Goal: Task Accomplishment & Management: Use online tool/utility

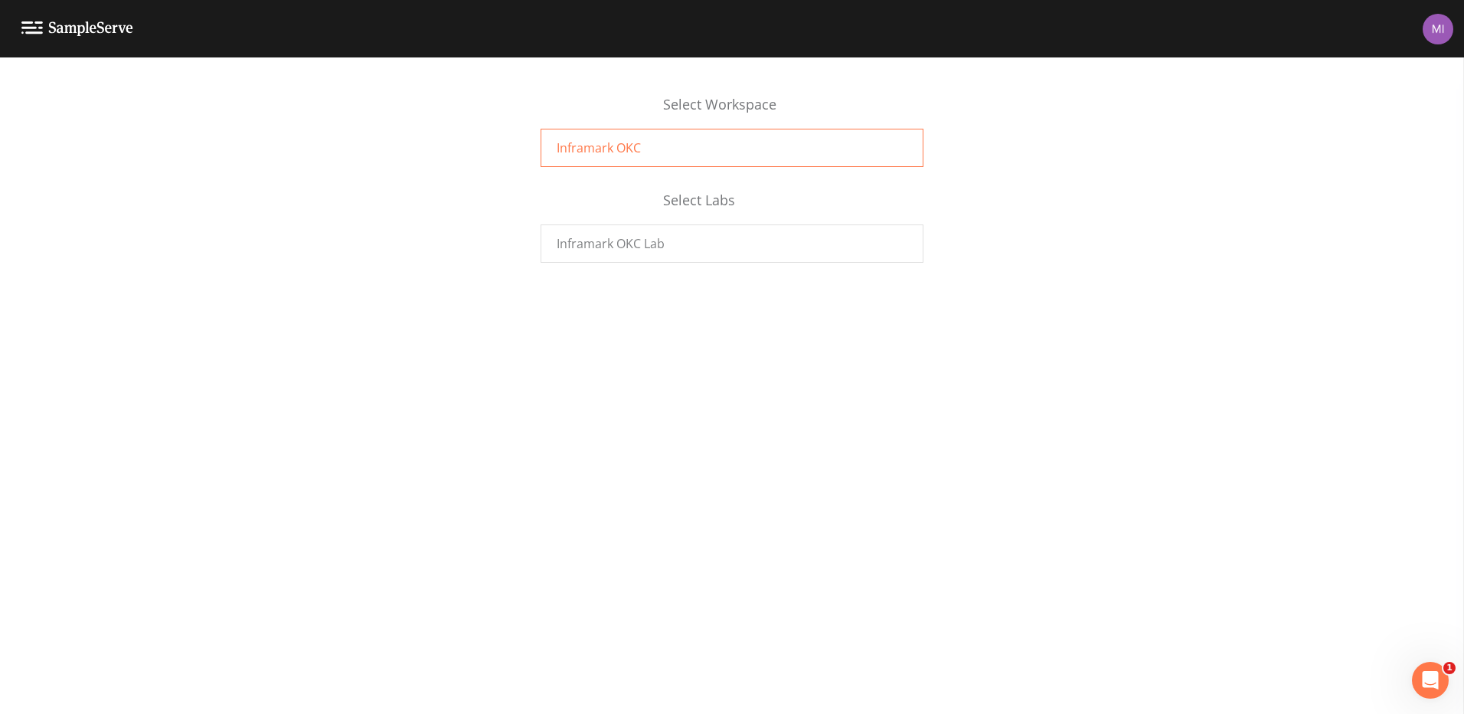
click at [739, 149] on div "Inframark OKC" at bounding box center [732, 148] width 383 height 38
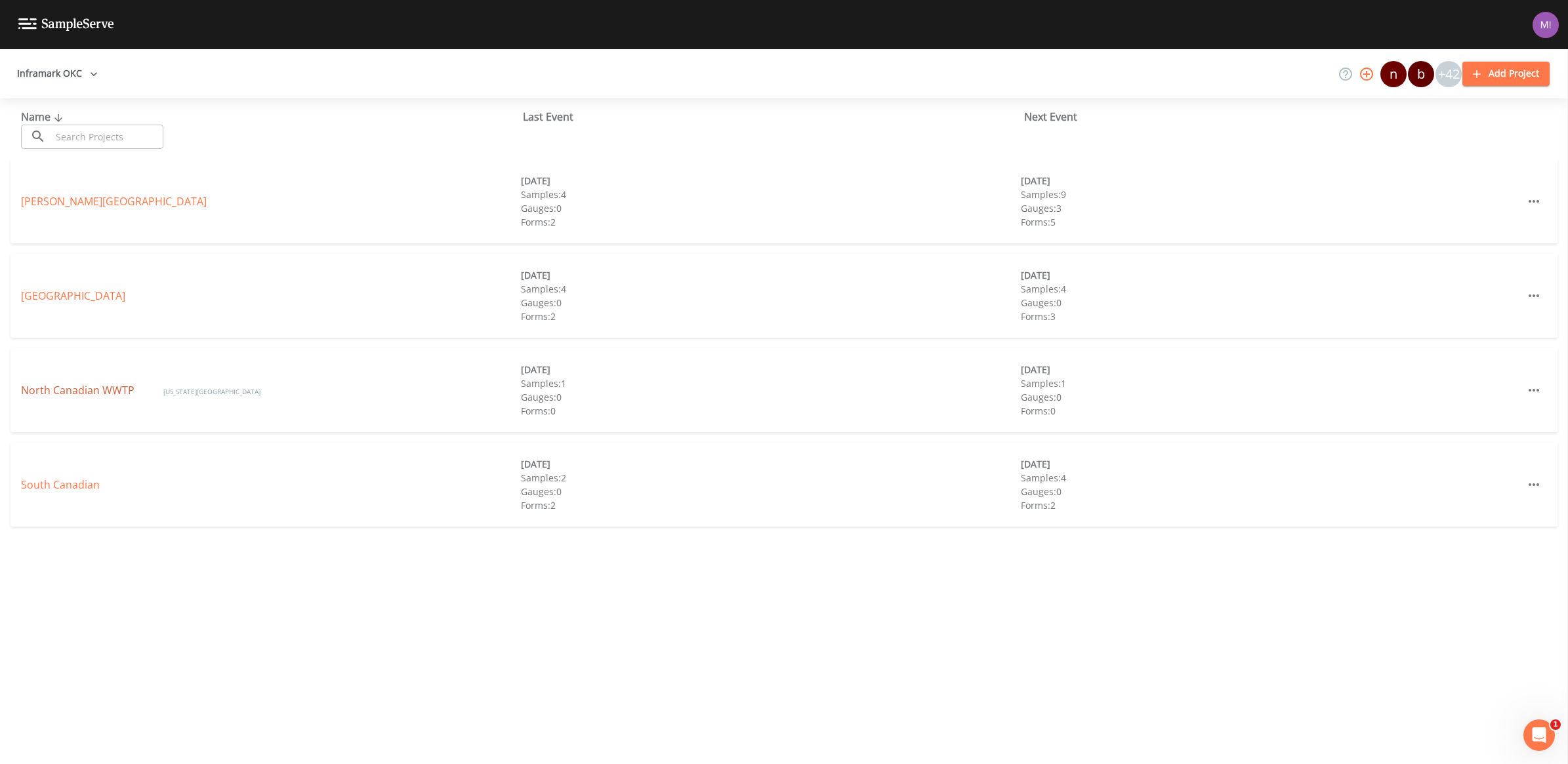
click at [70, 387] on link "North Canadian WWTP" at bounding box center [79, 390] width 117 height 15
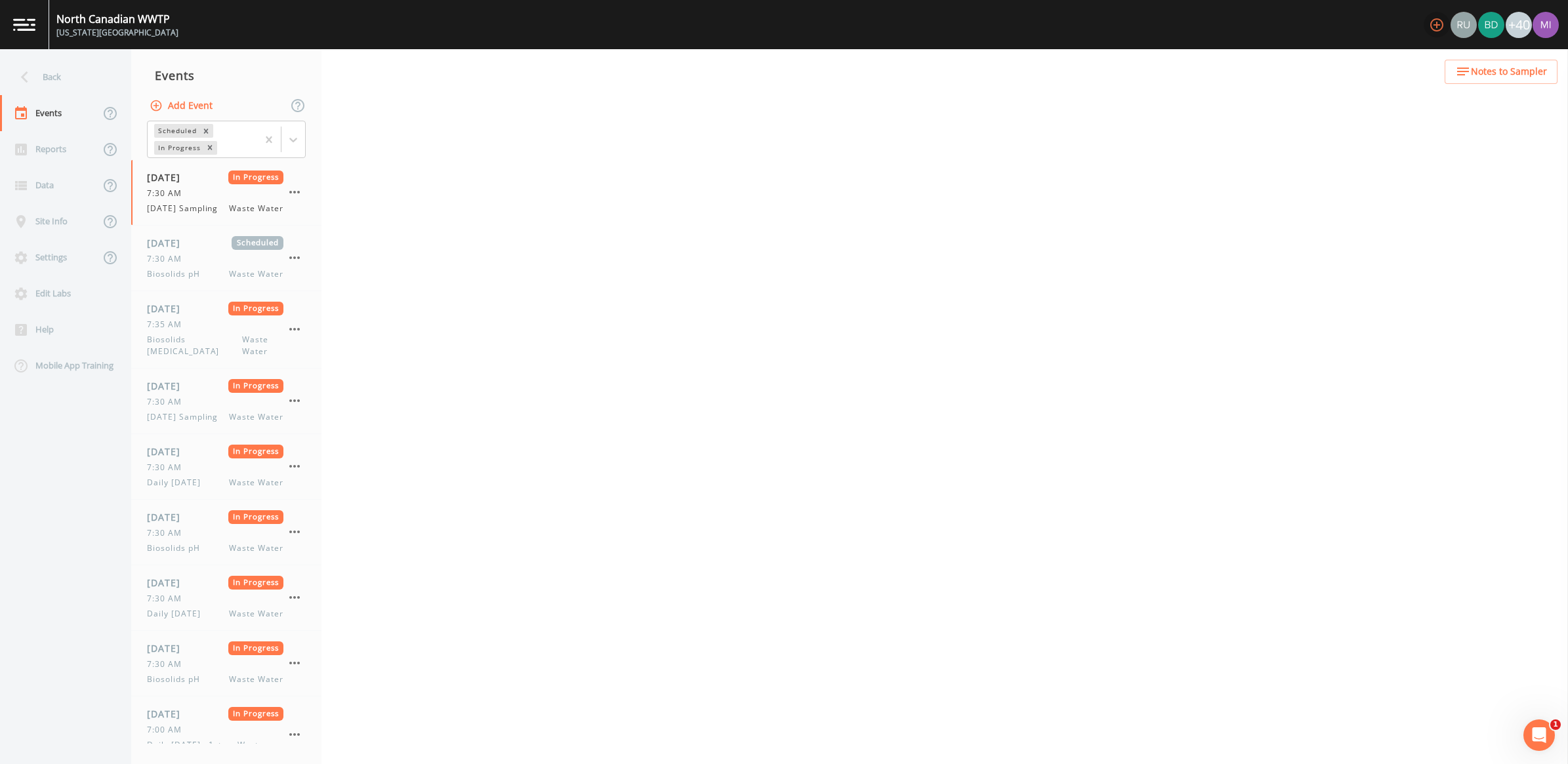
click at [1434, 21] on icon "button" at bounding box center [1436, 25] width 15 height 15
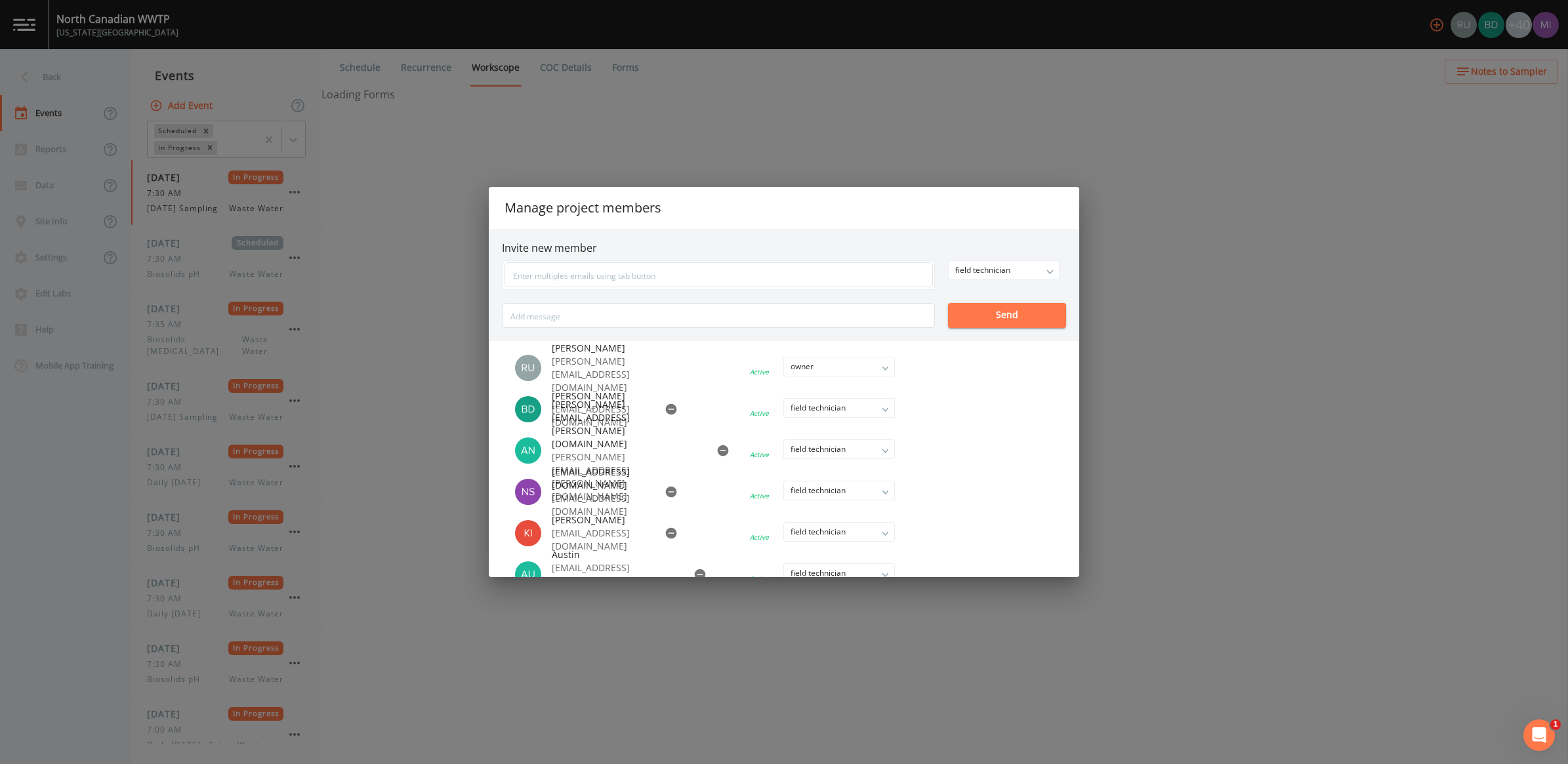
select select "092b3f94-5697-4c94-9891-da161916fdbb"
select select "b6a3c313-748b-4795-a028-792ad310bd60"
select select "092b3f94-5697-4c94-9891-da161916fdbb"
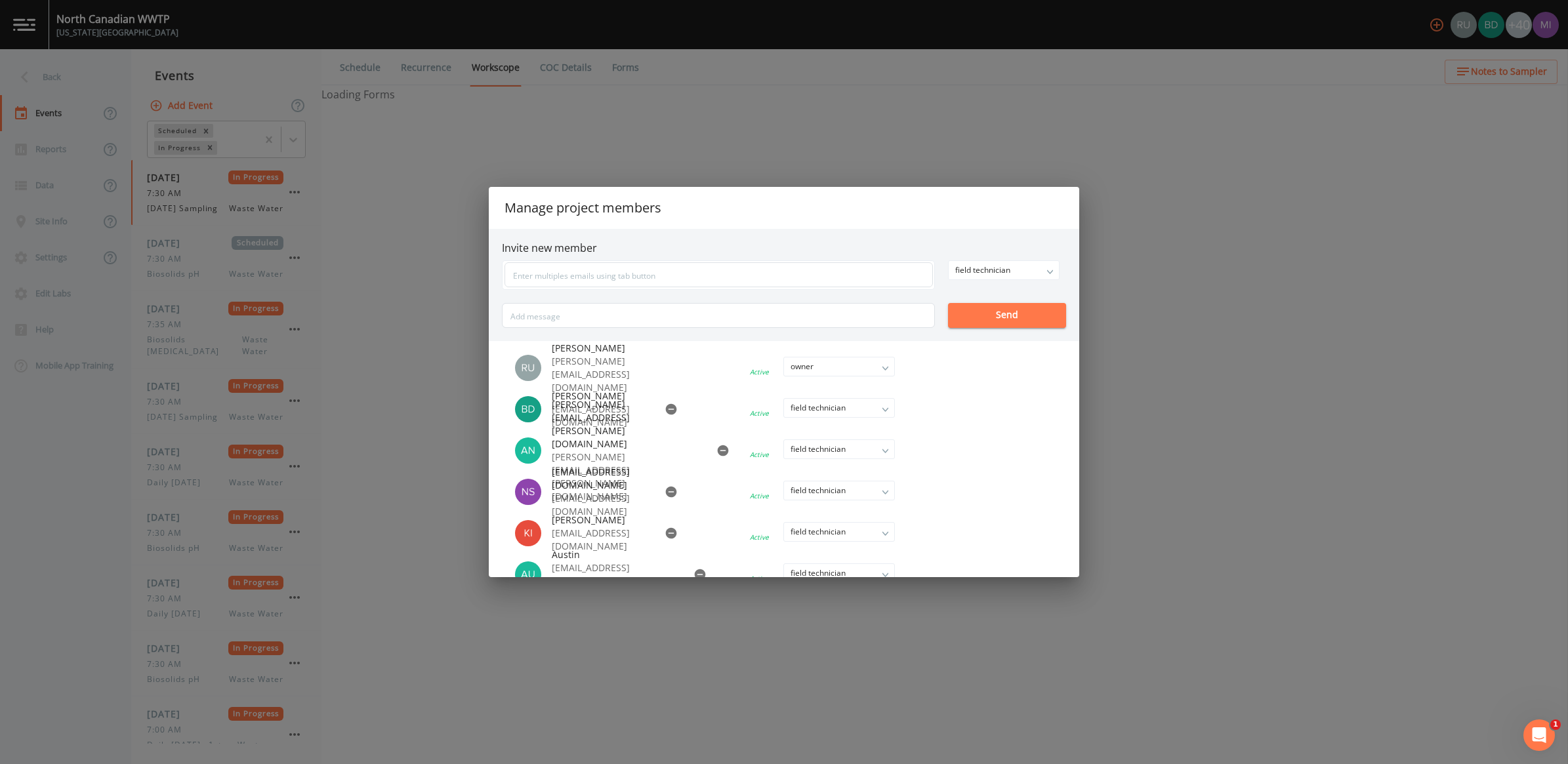
select select "b6a3c313-748b-4795-a028-792ad310bd60"
select select "092b3f94-5697-4c94-9891-da161916fdbb"
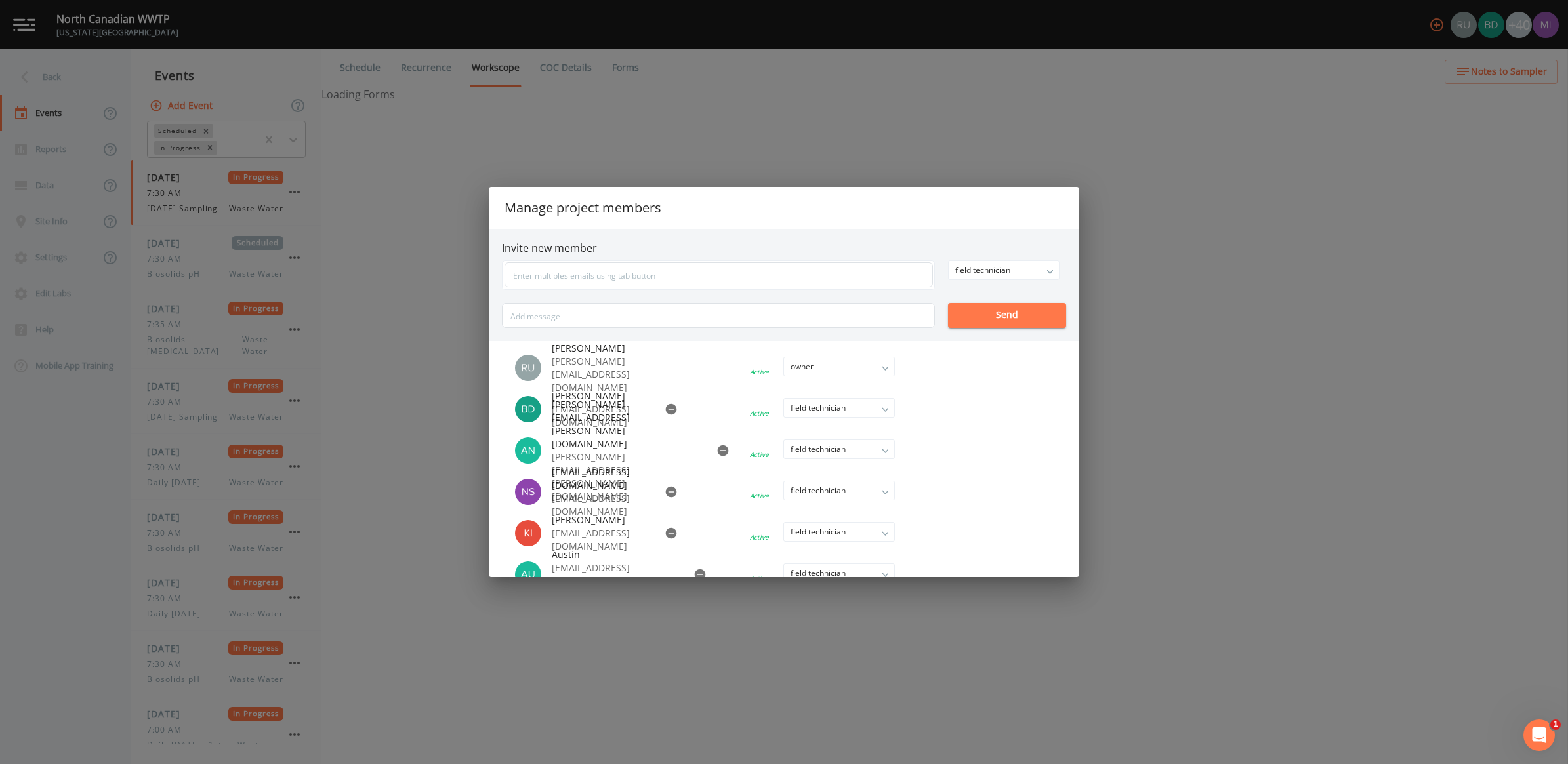
select select "092b3f94-5697-4c94-9891-da161916fdbb"
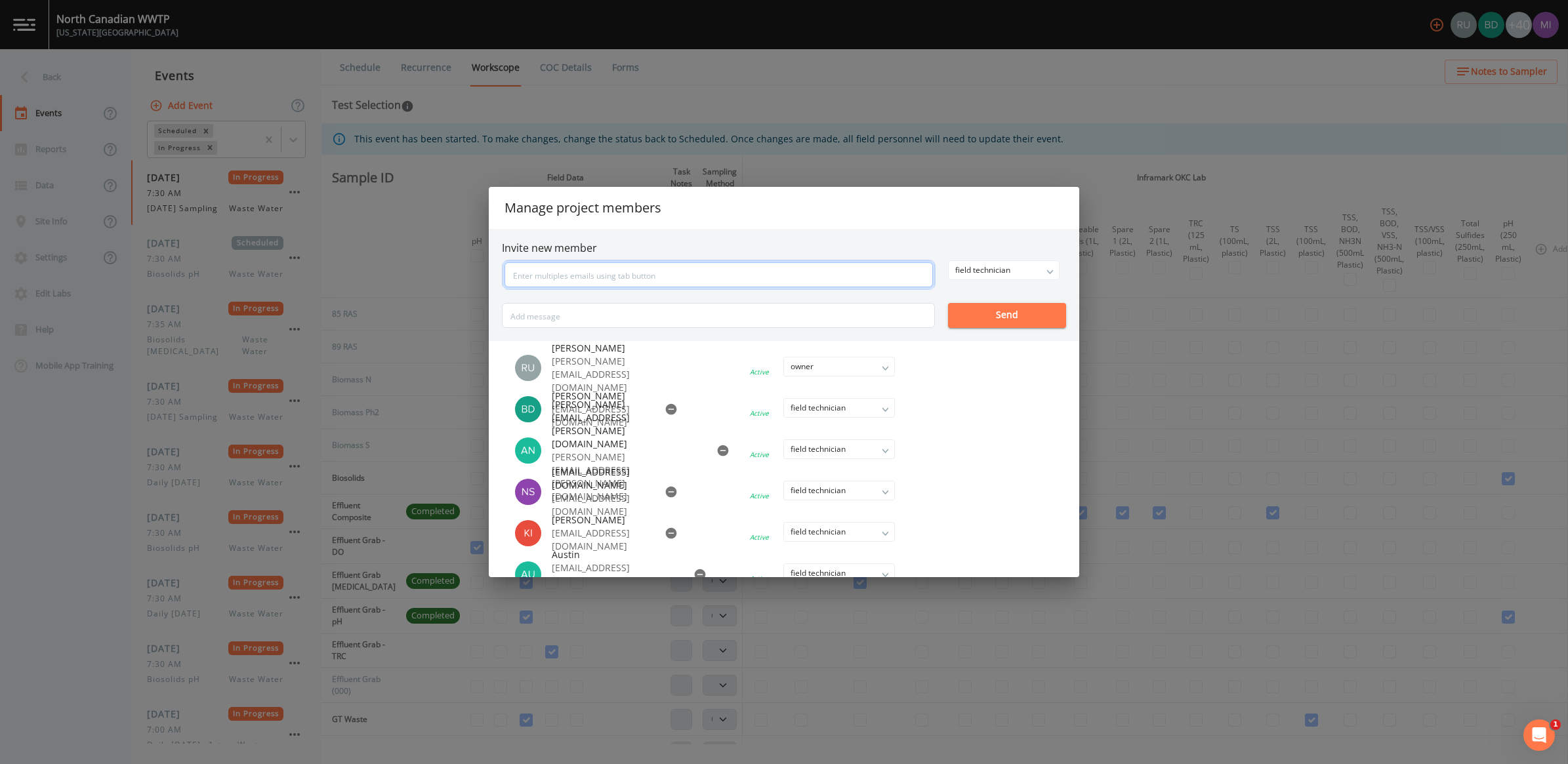
click at [548, 274] on input "text" at bounding box center [719, 274] width 428 height 25
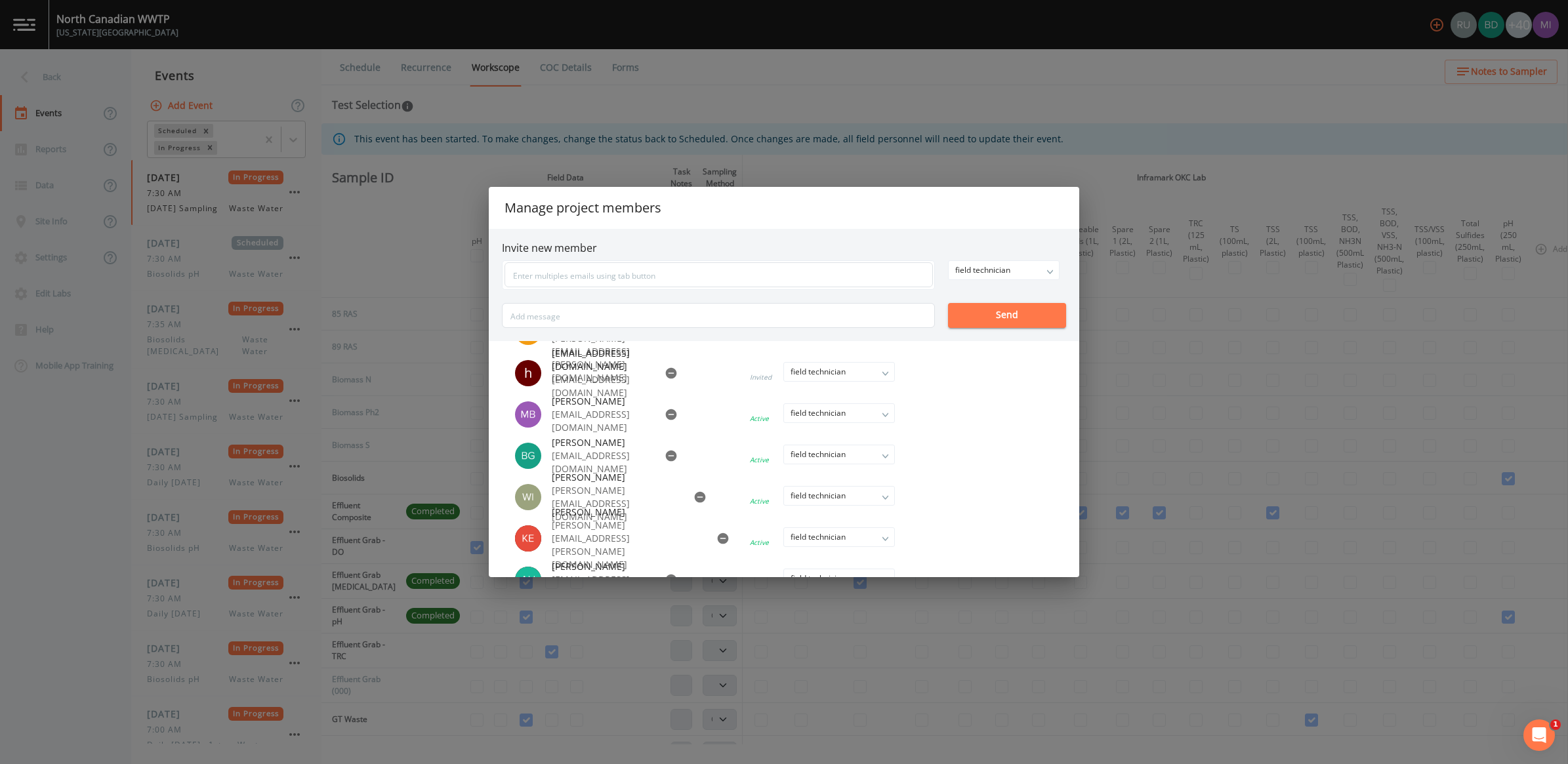
scroll to position [497, 0]
click at [1143, 591] on div "Manage project members Invite new member field technician owner admin field tec…" at bounding box center [784, 382] width 1568 height 764
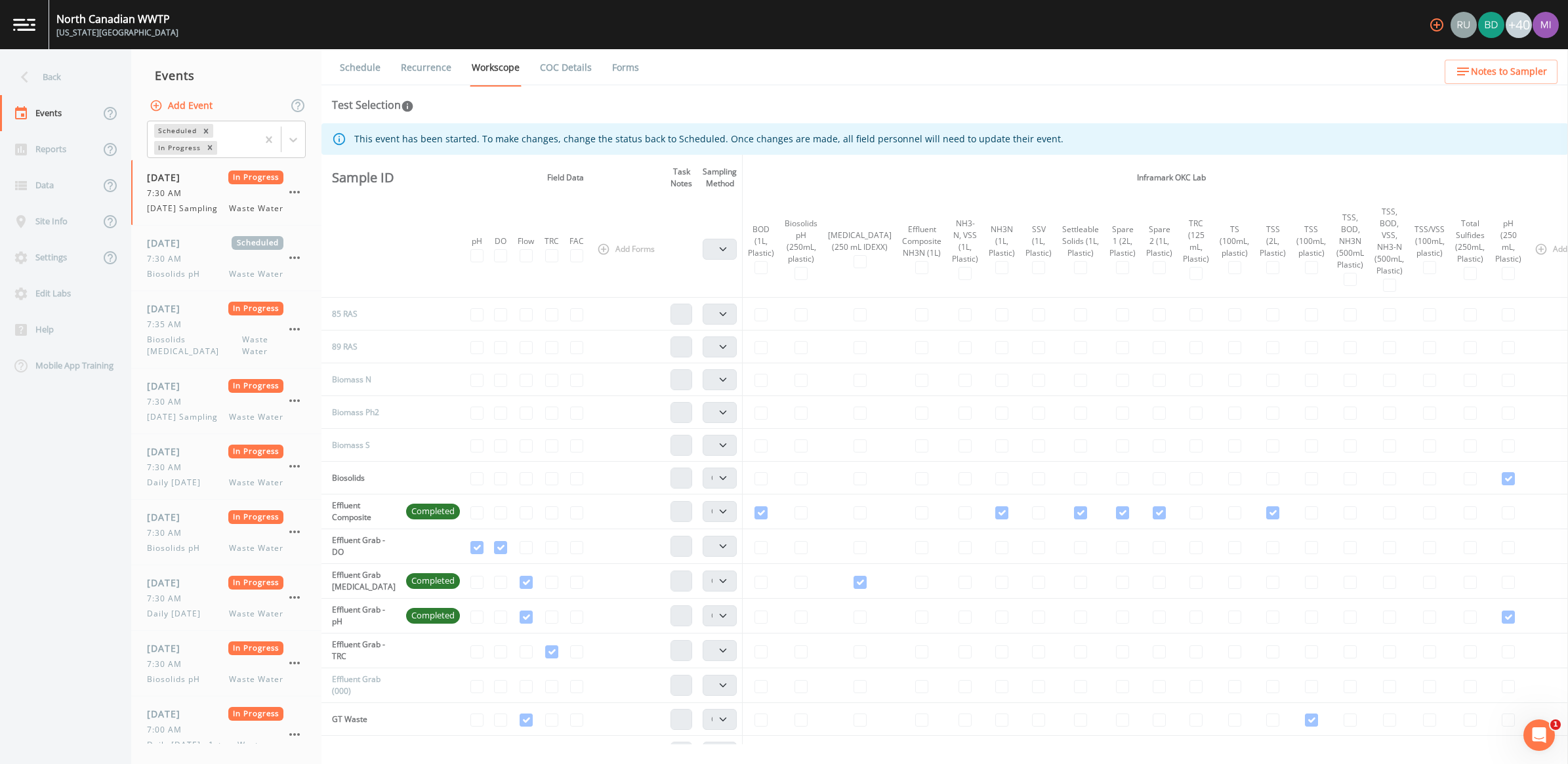
click at [33, 24] on img at bounding box center [24, 24] width 22 height 13
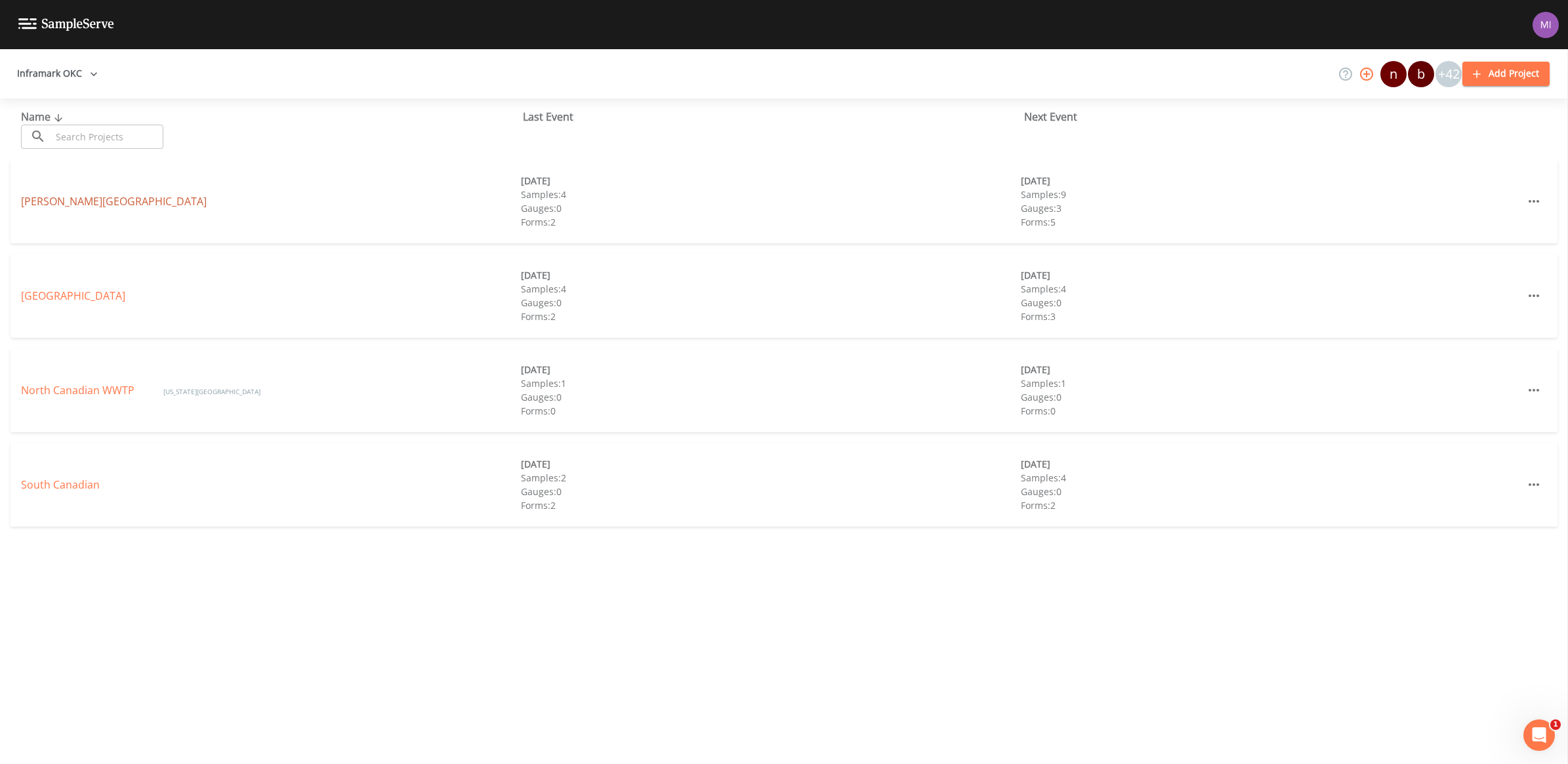
click at [57, 201] on link "Chisholm Creek" at bounding box center [113, 201] width 186 height 15
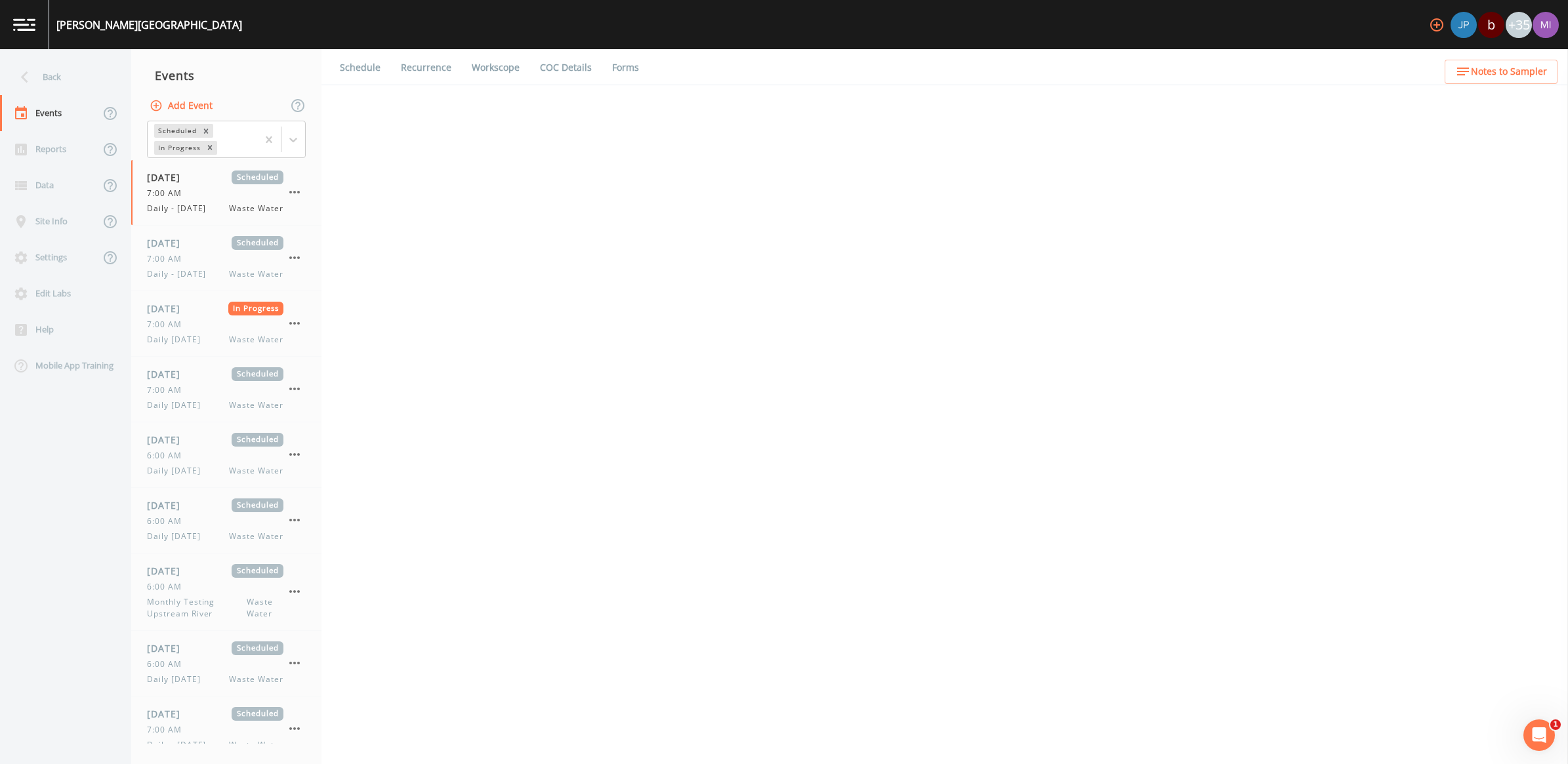
select select "b6a3c313-748b-4795-a028-792ad310bd60"
select select "092b3f94-5697-4c94-9891-da161916fdbb"
select select "b6a3c313-748b-4795-a028-792ad310bd60"
select select "092b3f94-5697-4c94-9891-da161916fdbb"
